Goal: Information Seeking & Learning: Check status

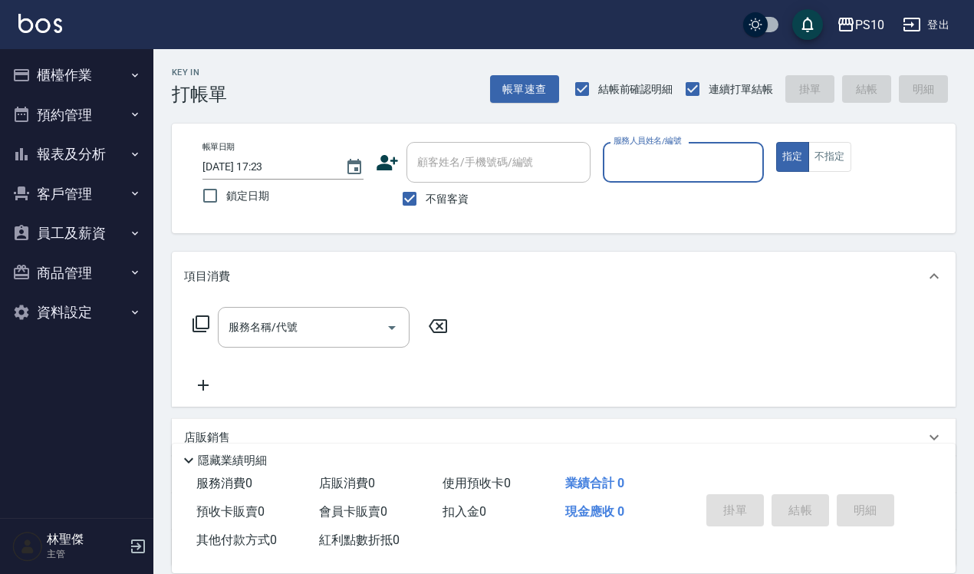
click at [136, 440] on icon "button" at bounding box center [138, 546] width 14 height 14
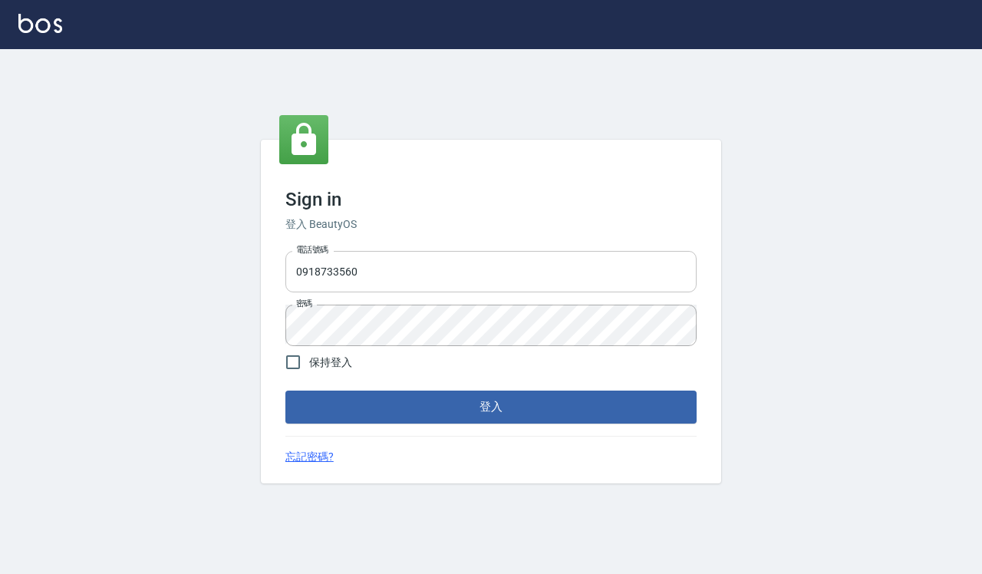
click at [423, 274] on input "0918733560" at bounding box center [490, 271] width 411 height 41
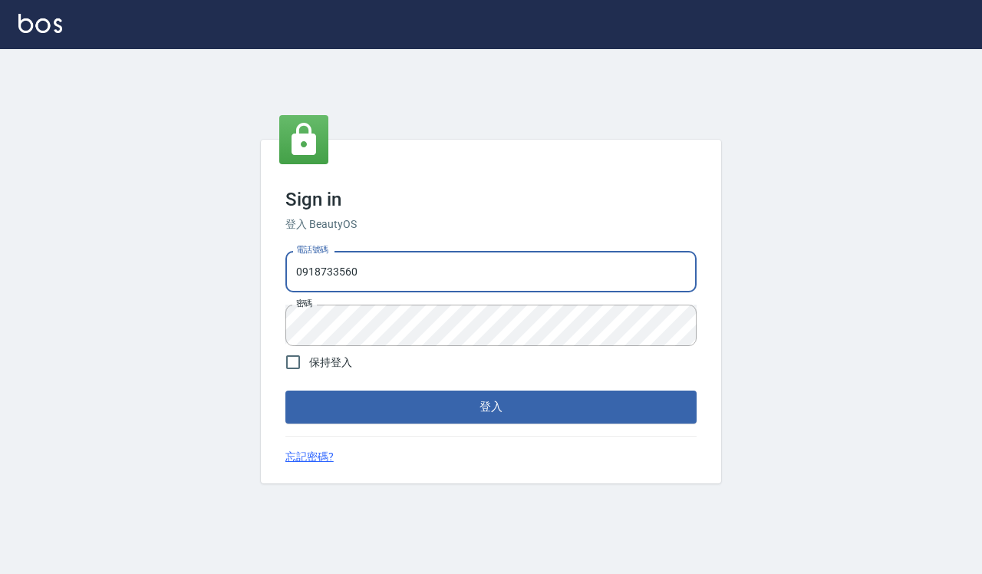
type input "0935291753"
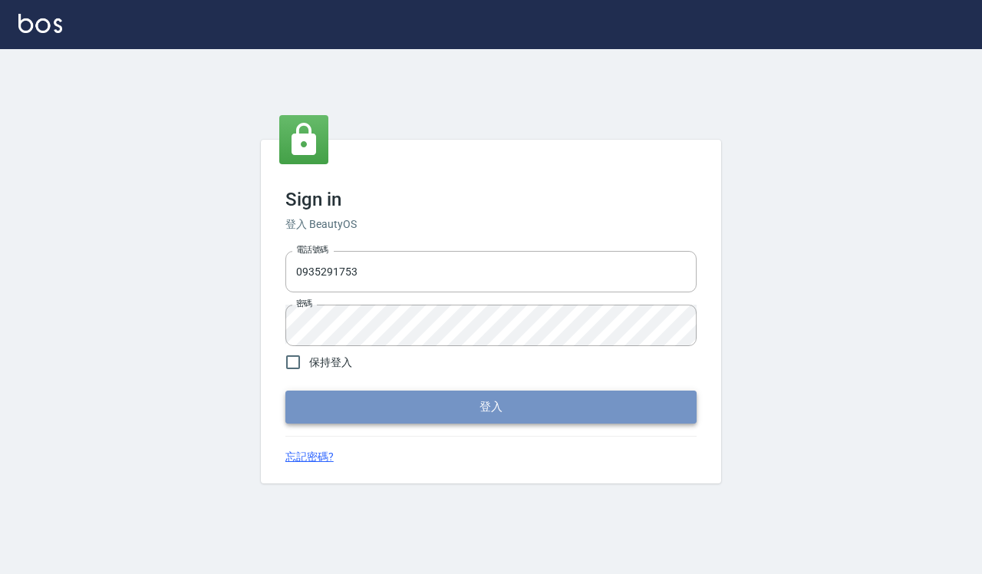
click at [456, 403] on button "登入" at bounding box center [490, 406] width 411 height 32
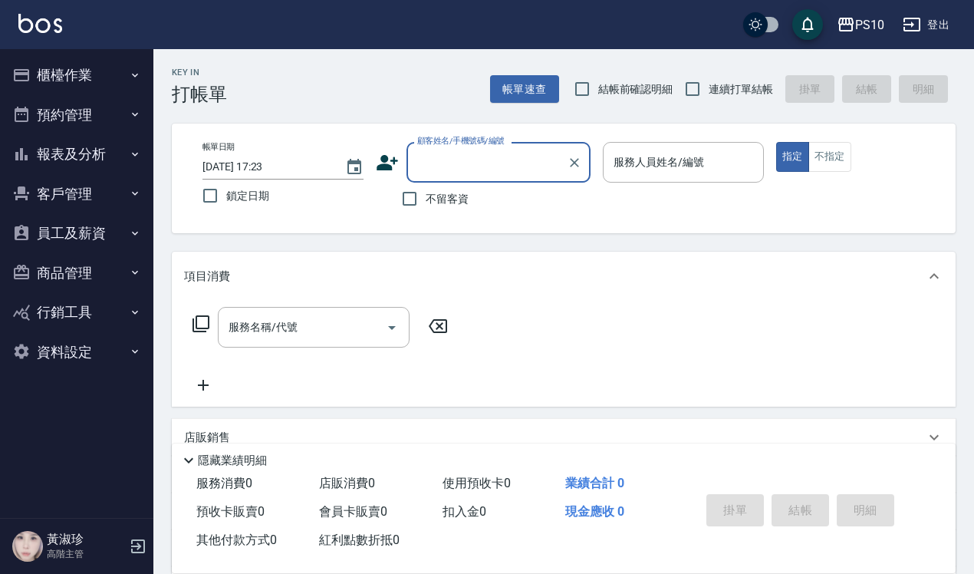
click at [90, 142] on button "報表及分析" at bounding box center [76, 154] width 141 height 40
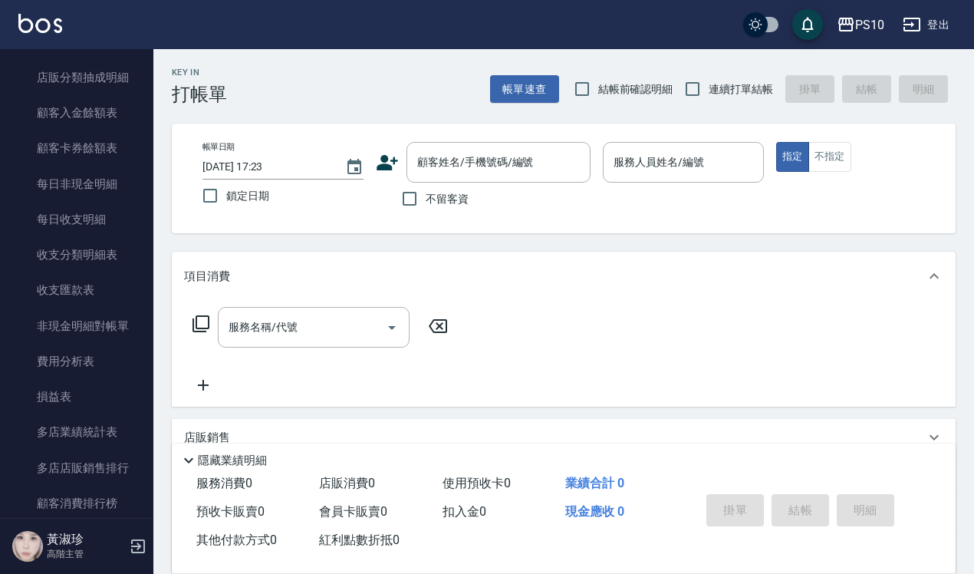
scroll to position [1150, 0]
click at [98, 320] on link "非現金明細對帳單" at bounding box center [76, 324] width 141 height 35
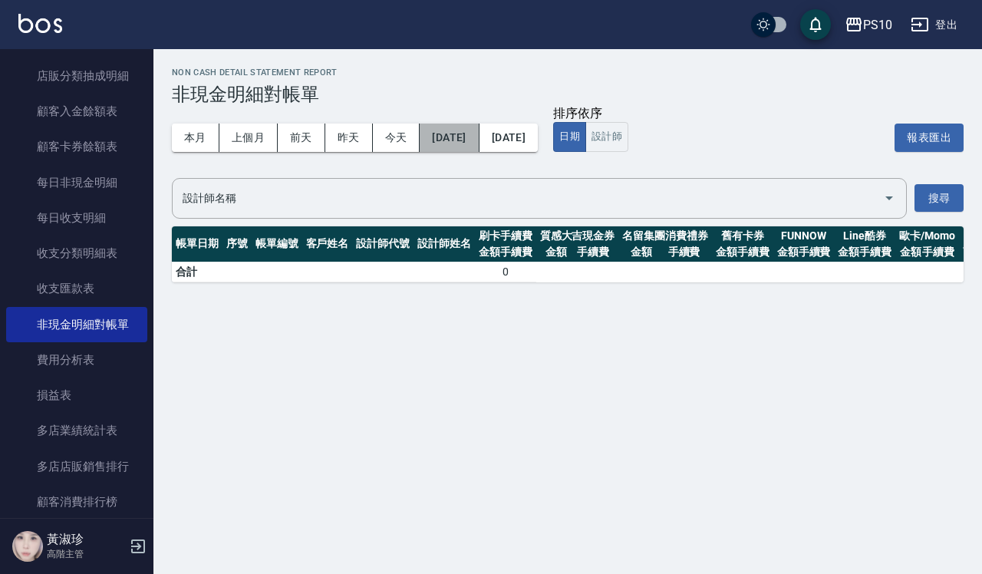
click at [479, 130] on button "2025/08/13" at bounding box center [449, 137] width 59 height 28
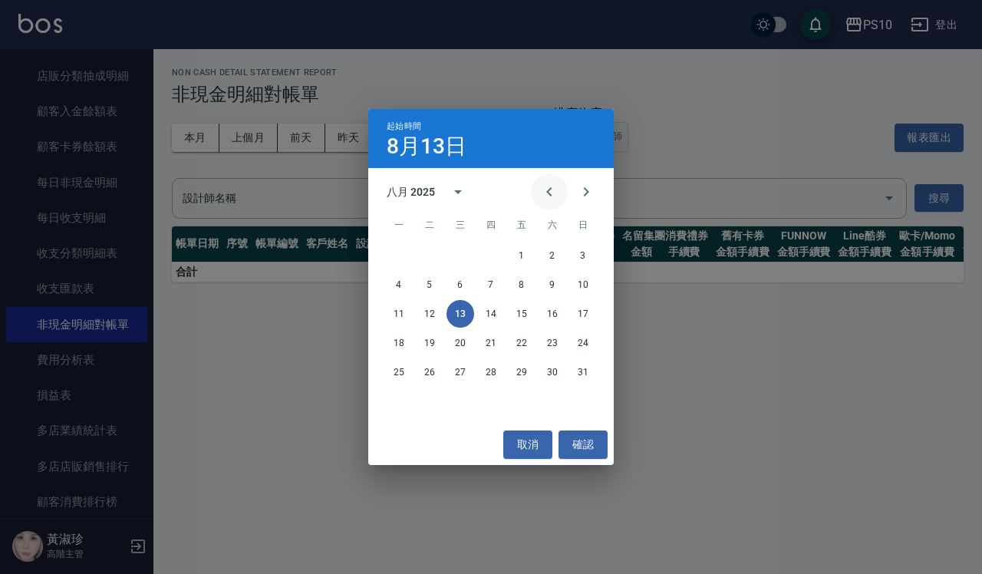
click at [554, 188] on icon "Previous month" at bounding box center [549, 192] width 18 height 18
click at [427, 258] on button "1" at bounding box center [430, 256] width 28 height 28
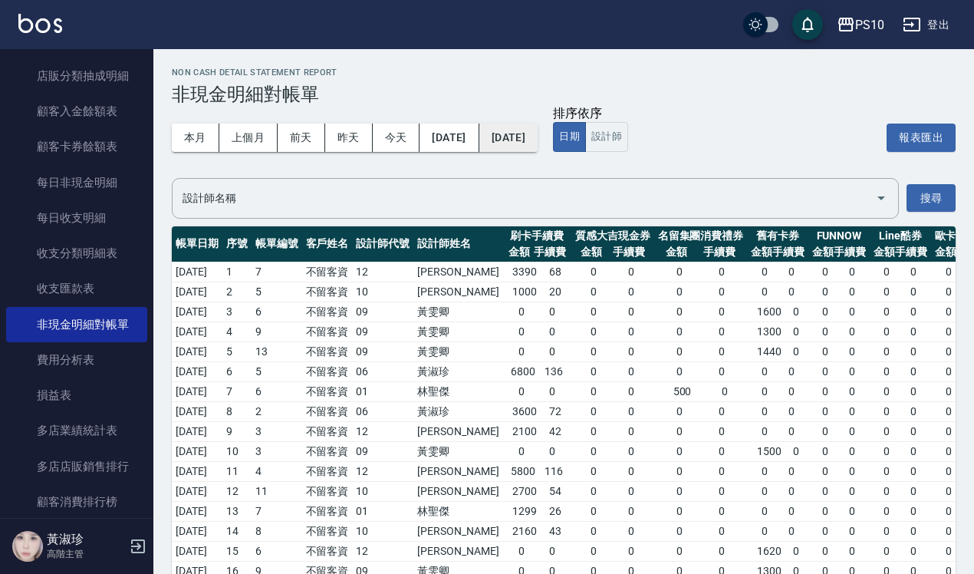
click at [538, 140] on button "2025/08/13" at bounding box center [508, 137] width 58 height 28
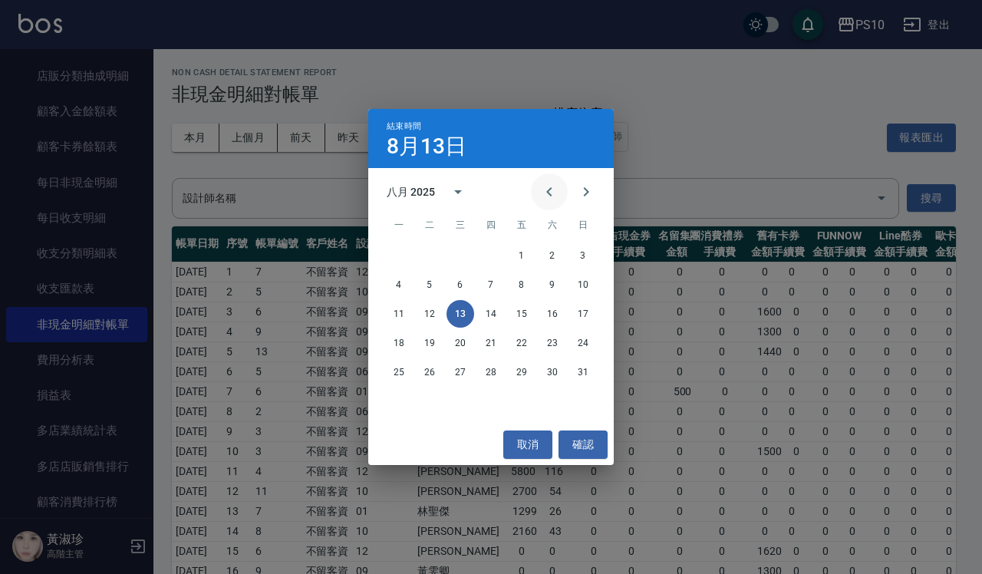
click at [549, 199] on icon "Previous month" at bounding box center [549, 192] width 18 height 18
click at [489, 367] on button "31" at bounding box center [491, 372] width 28 height 28
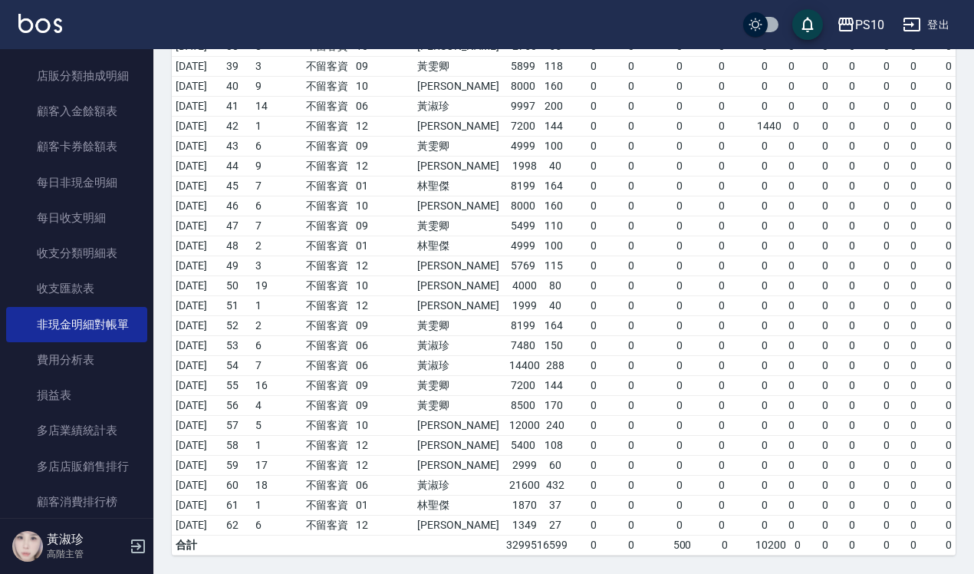
scroll to position [988, 0]
drag, startPoint x: 781, startPoint y: 121, endPoint x: 142, endPoint y: 527, distance: 756.8
click at [142, 527] on div "黃淑珍 高階主管" at bounding box center [76, 545] width 153 height 55
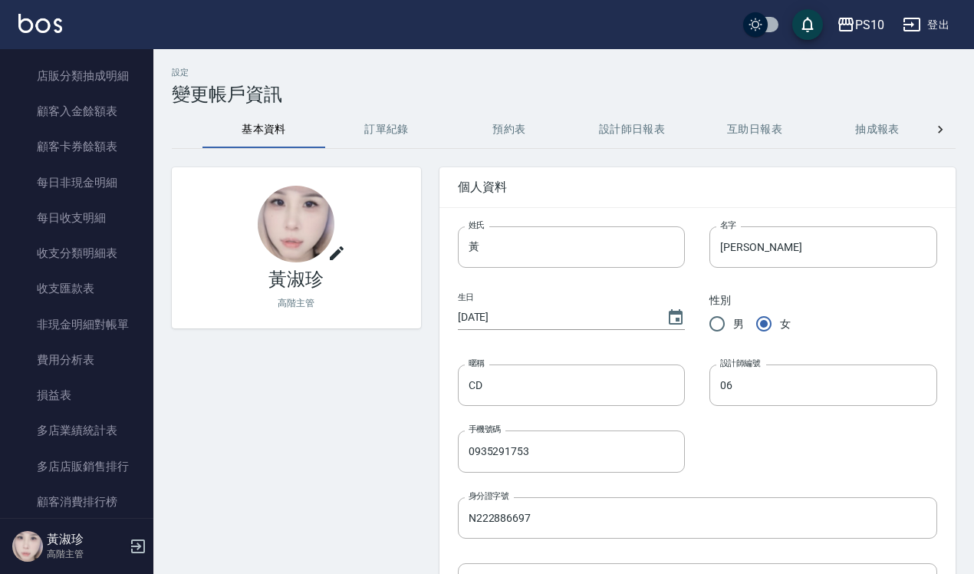
click at [140, 547] on icon "button" at bounding box center [138, 546] width 18 height 18
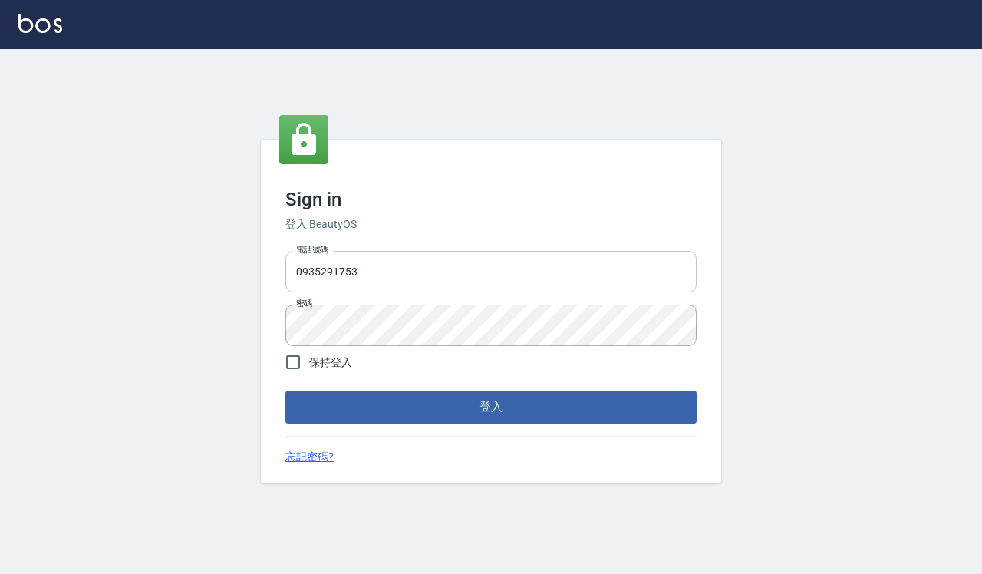
click at [404, 278] on input "0935291753" at bounding box center [490, 271] width 411 height 41
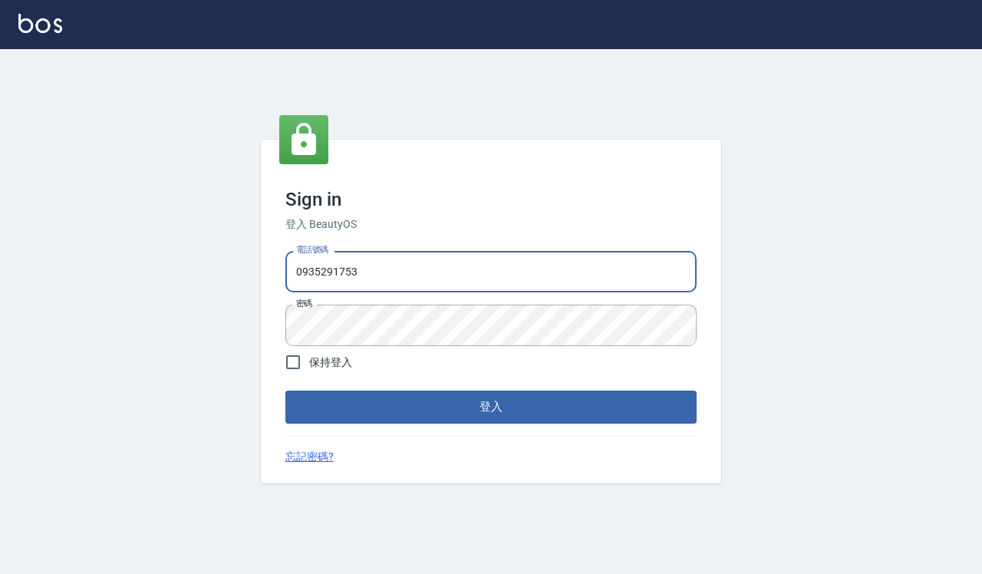
type input "0918733560"
click at [446, 392] on button "登入" at bounding box center [490, 406] width 411 height 32
